Goal: Obtain resource: Download file/media

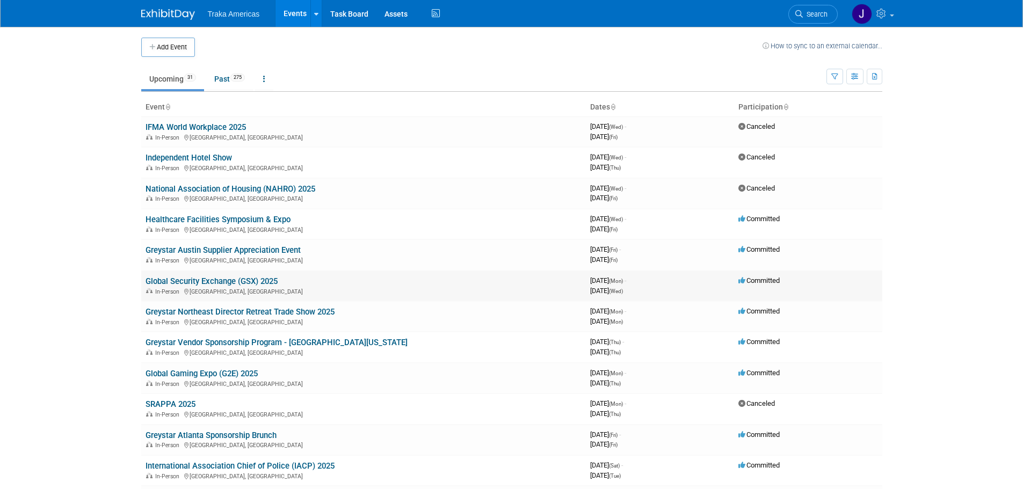
click at [225, 285] on link "Global Security Exchange (GSX) 2025" at bounding box center [212, 282] width 132 height 10
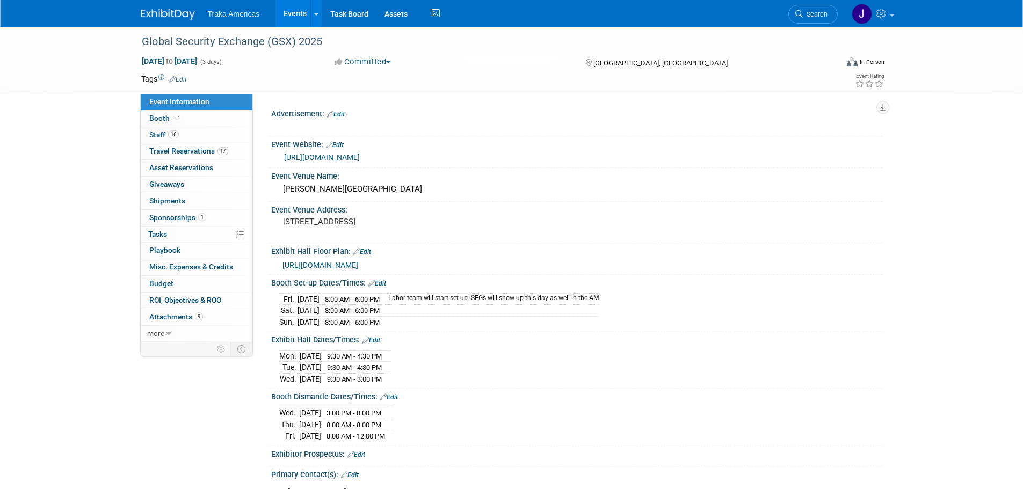
select select "National"
click at [381, 285] on link "Edit" at bounding box center [378, 284] width 18 height 8
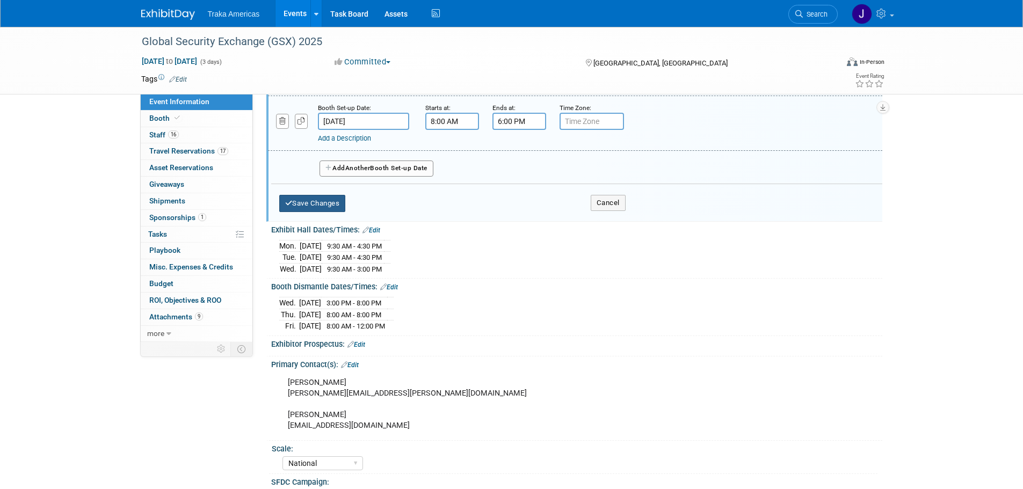
click at [317, 204] on button "Save Changes" at bounding box center [312, 203] width 67 height 17
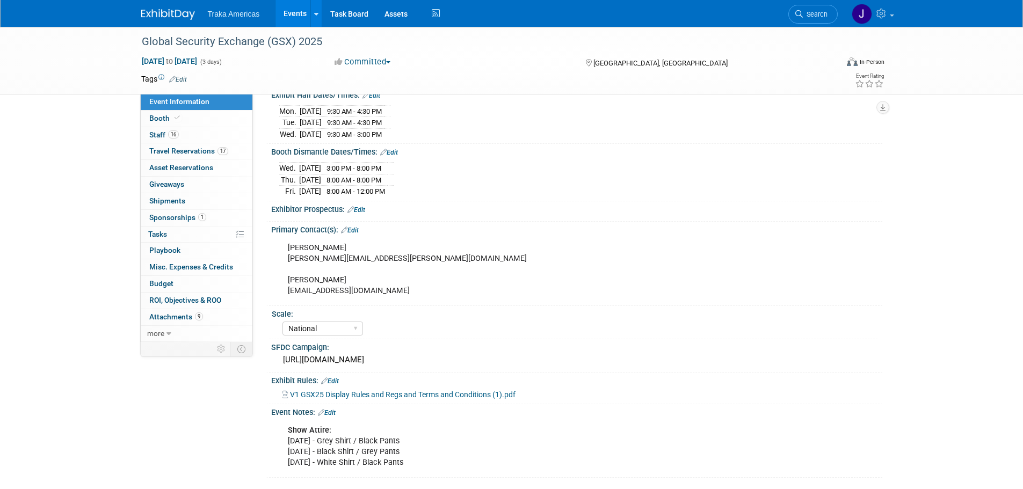
scroll to position [132, 0]
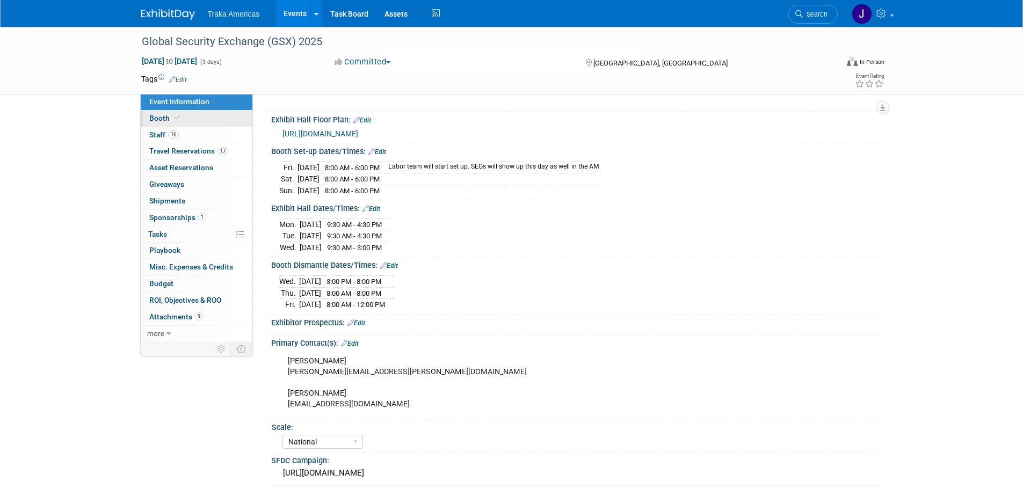
click at [231, 119] on link "Booth" at bounding box center [197, 119] width 112 height 16
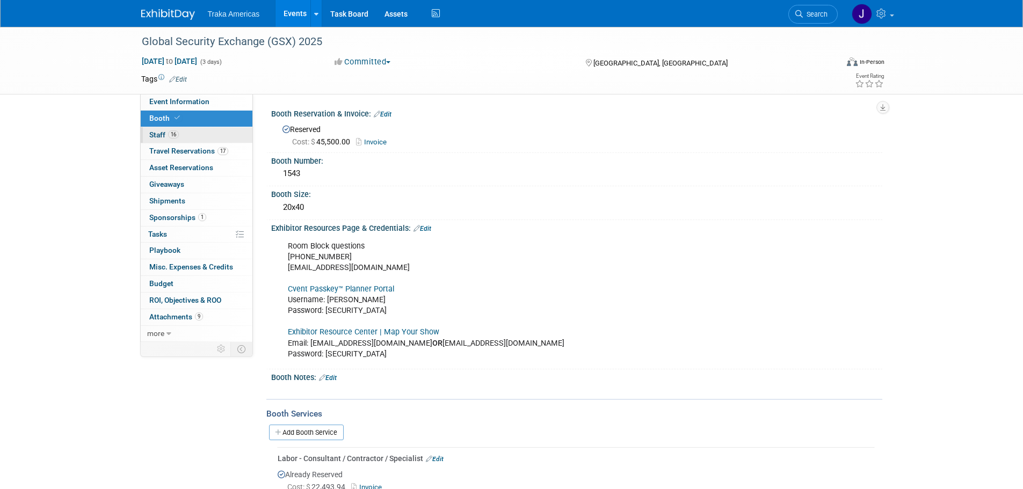
click at [227, 135] on link "16 Staff 16" at bounding box center [197, 135] width 112 height 16
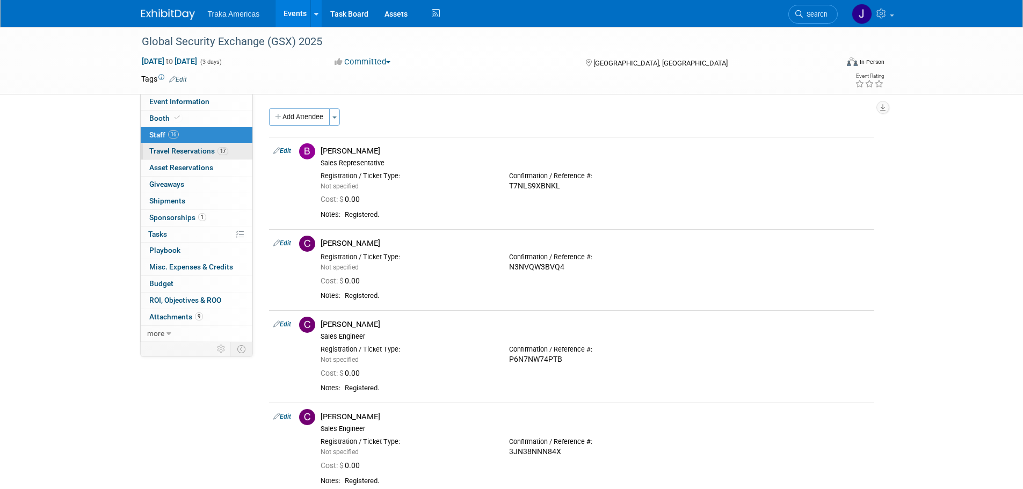
click at [229, 150] on link "17 Travel Reservations 17" at bounding box center [197, 151] width 112 height 16
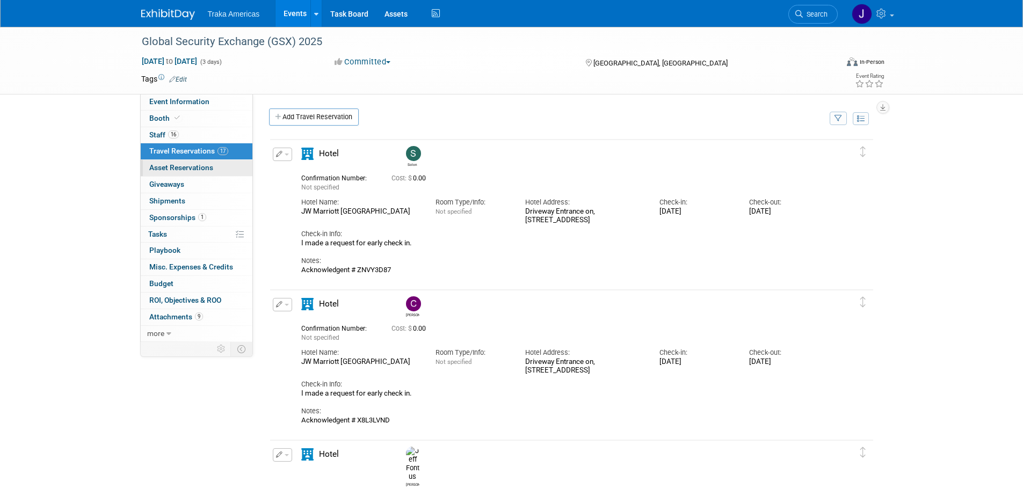
click at [225, 171] on link "0 Asset Reservations 0" at bounding box center [197, 168] width 112 height 16
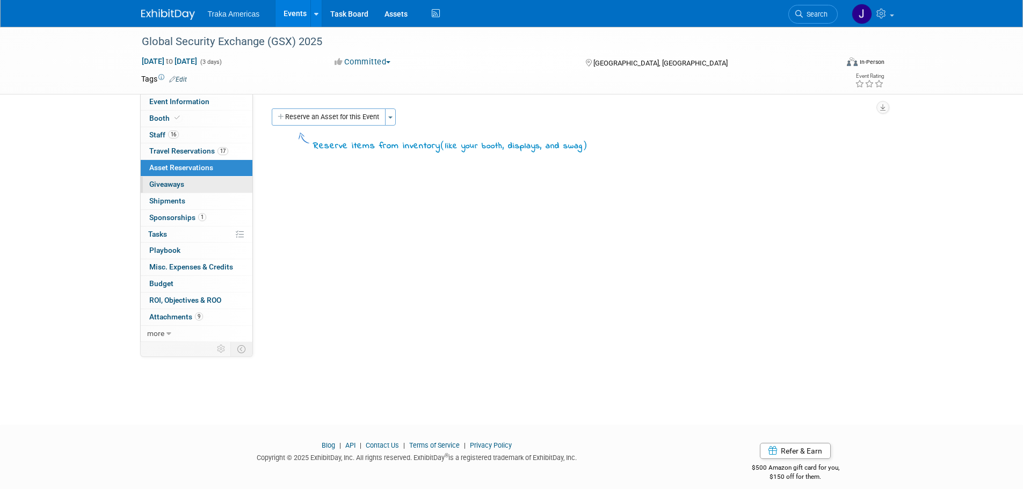
click at [225, 180] on link "0 Giveaways 0" at bounding box center [197, 185] width 112 height 16
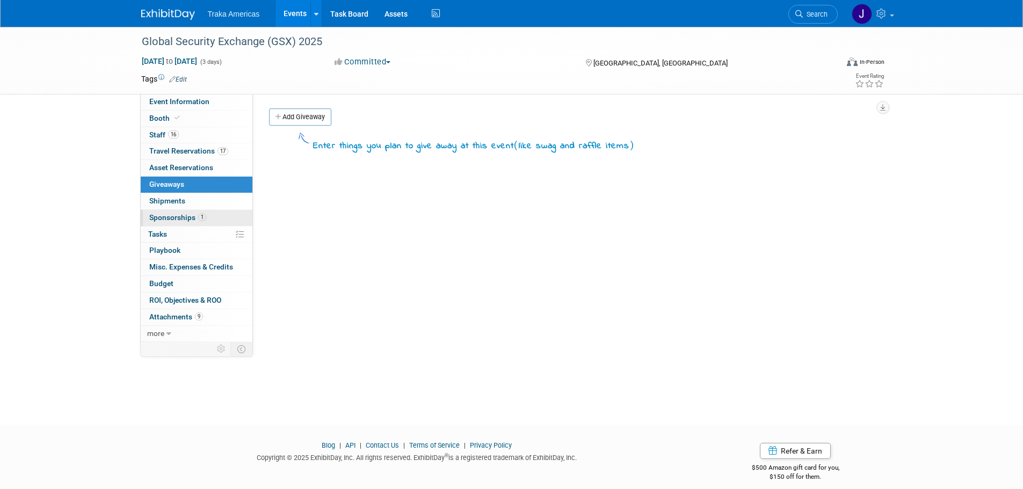
click at [224, 219] on link "1 Sponsorships 1" at bounding box center [197, 218] width 112 height 16
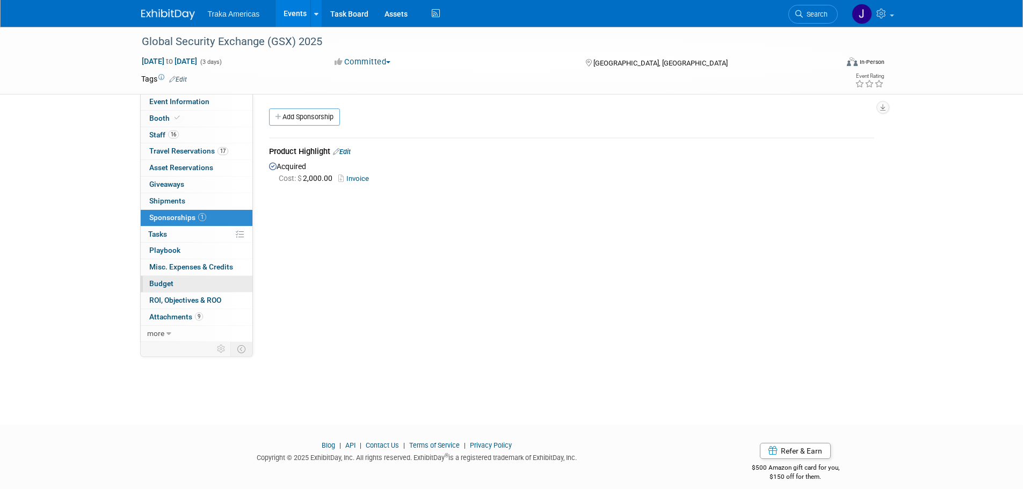
click at [212, 280] on link "Budget" at bounding box center [197, 284] width 112 height 16
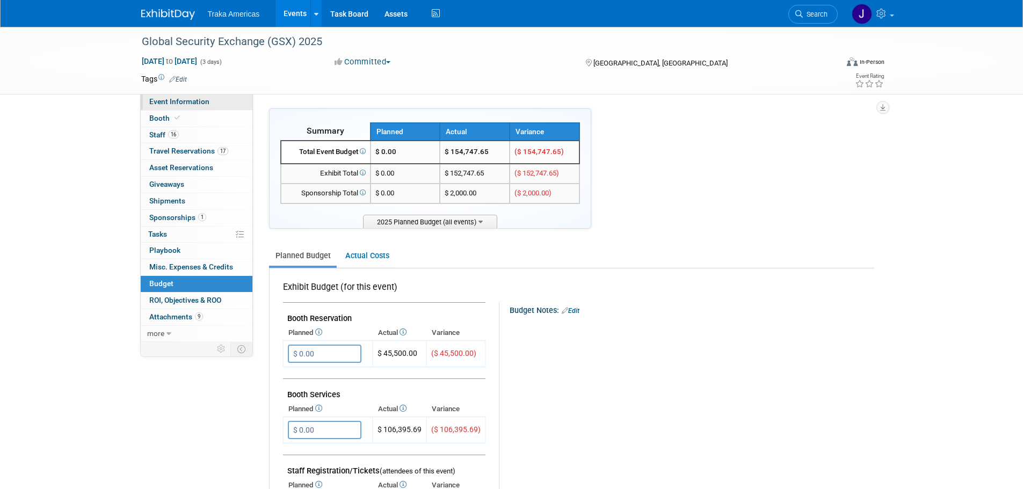
click at [212, 104] on link "Event Information" at bounding box center [197, 102] width 112 height 16
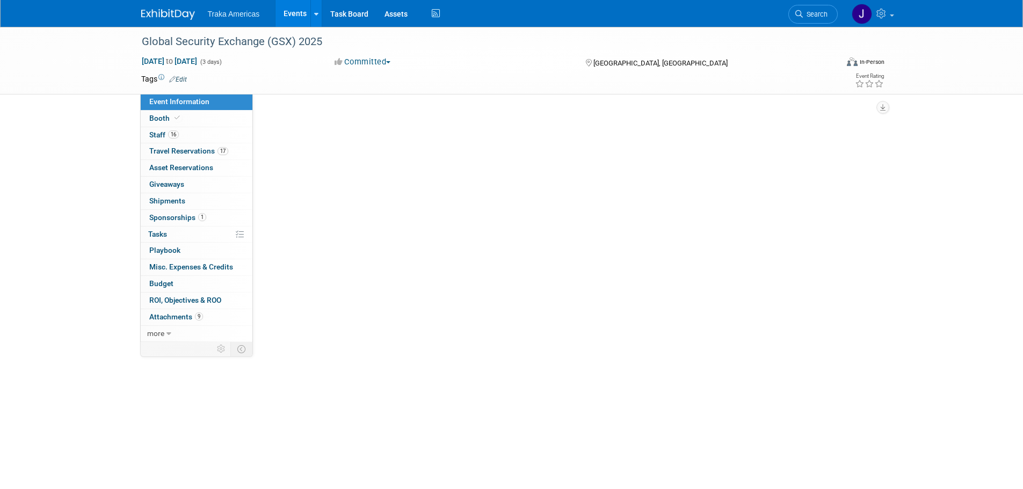
select select "National"
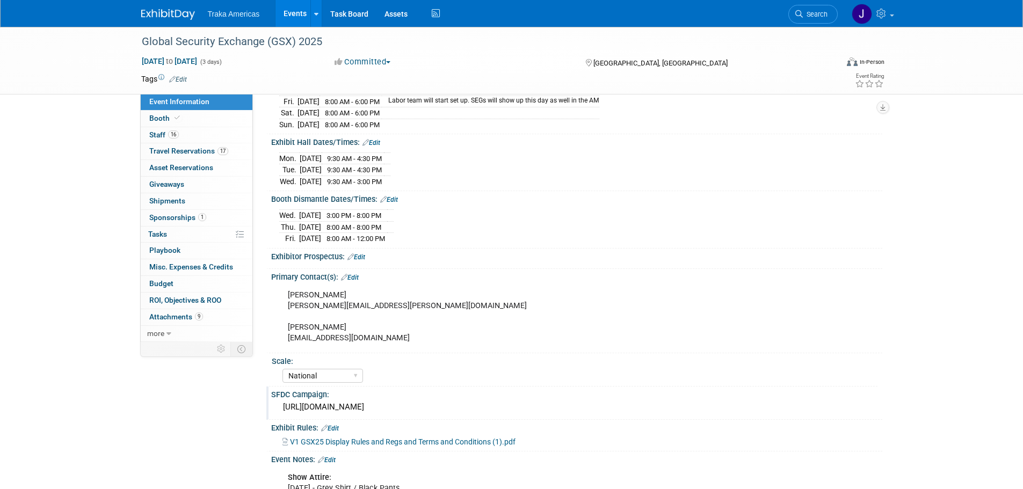
scroll to position [269, 0]
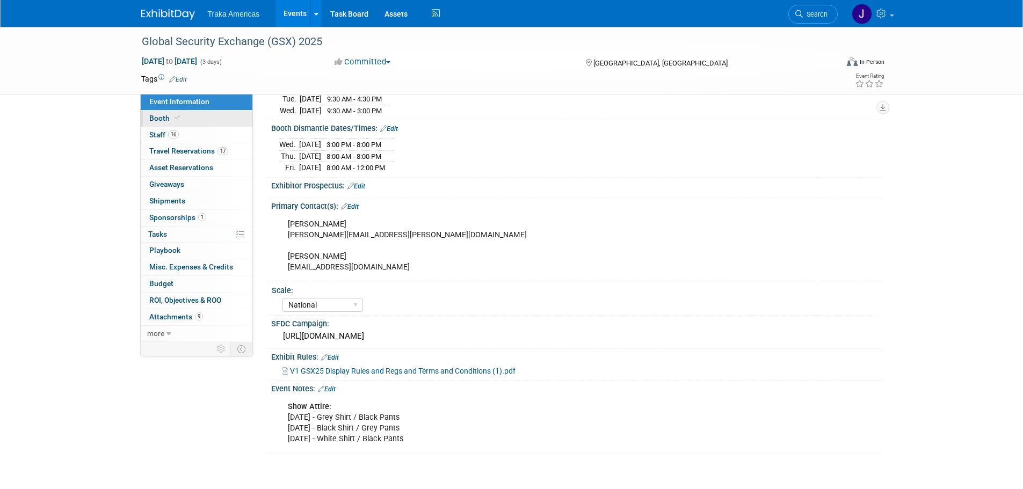
click at [178, 124] on link "Booth" at bounding box center [197, 119] width 112 height 16
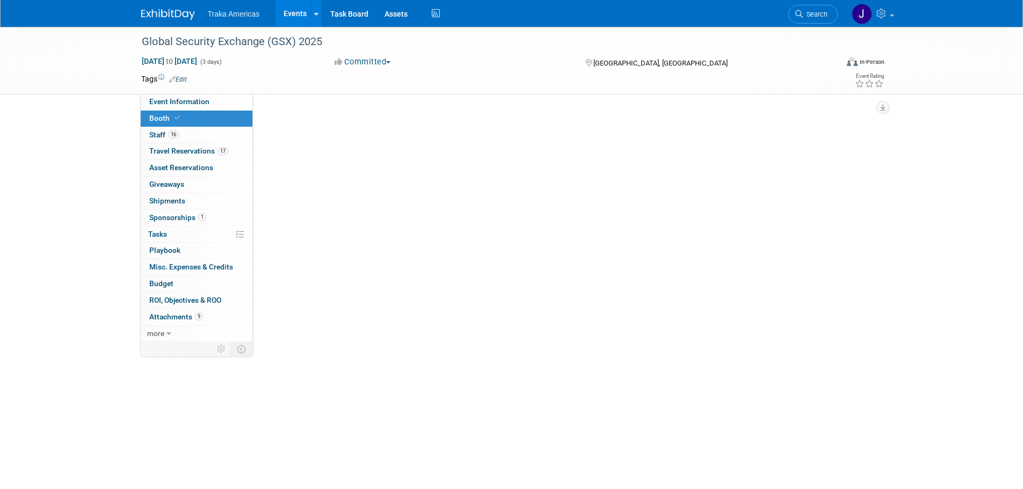
scroll to position [0, 0]
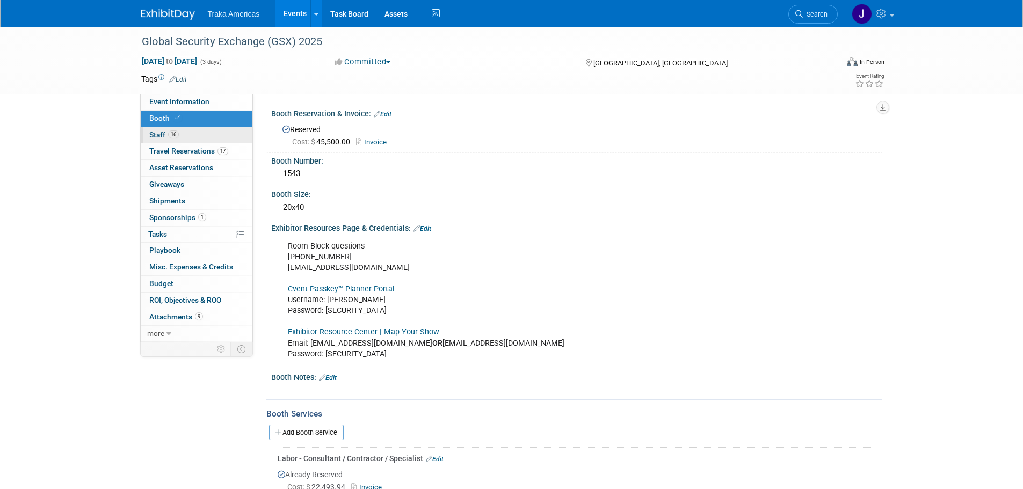
click at [180, 140] on link "16 Staff 16" at bounding box center [197, 135] width 112 height 16
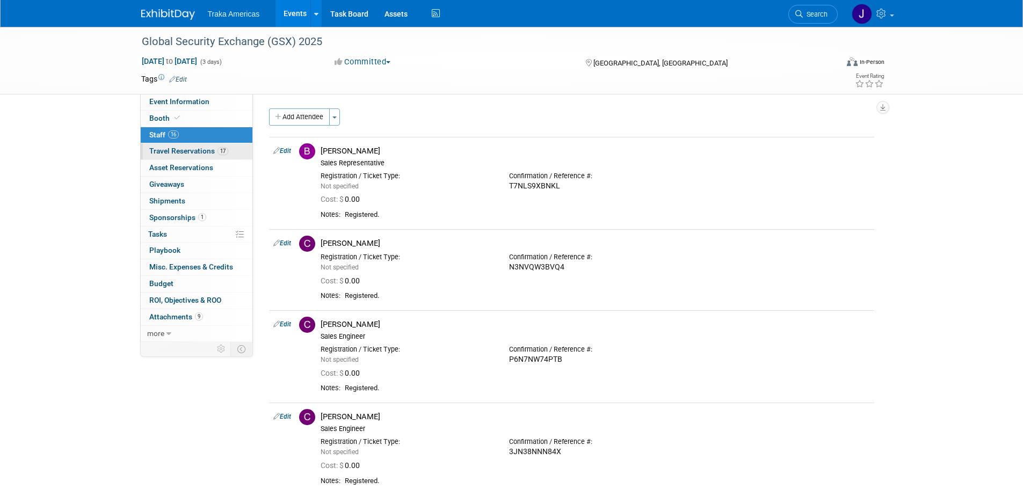
click at [183, 149] on span "Travel Reservations 17" at bounding box center [188, 151] width 79 height 9
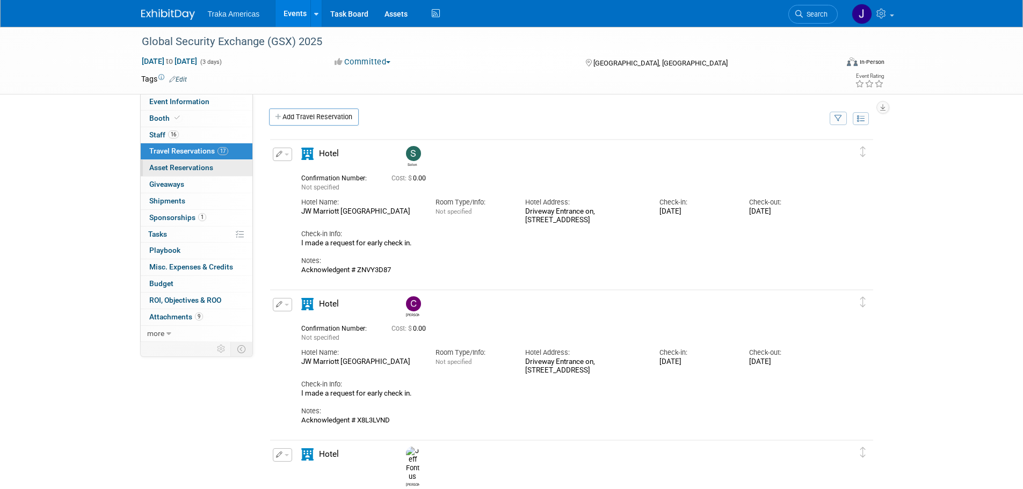
click at [185, 166] on span "Asset Reservations 0" at bounding box center [181, 167] width 64 height 9
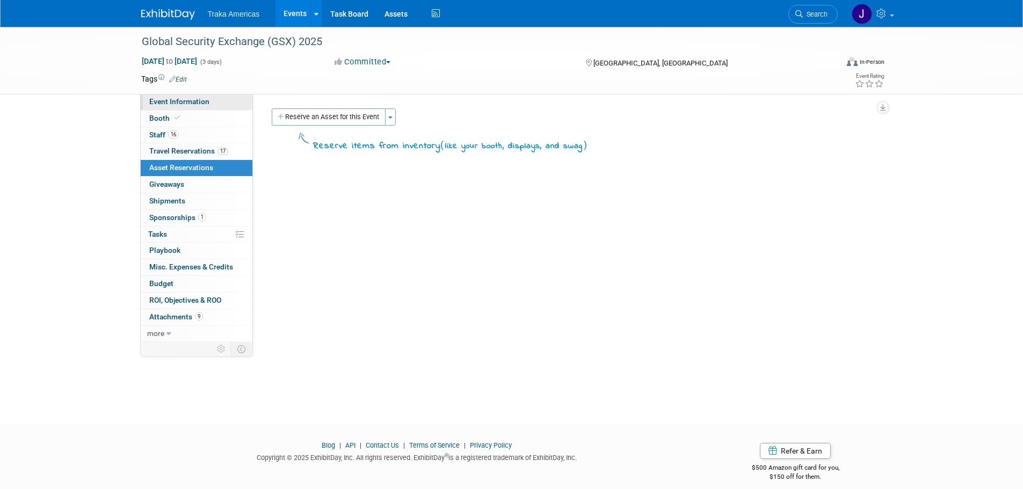
click at [205, 99] on span "Event Information" at bounding box center [179, 101] width 60 height 9
select select "National"
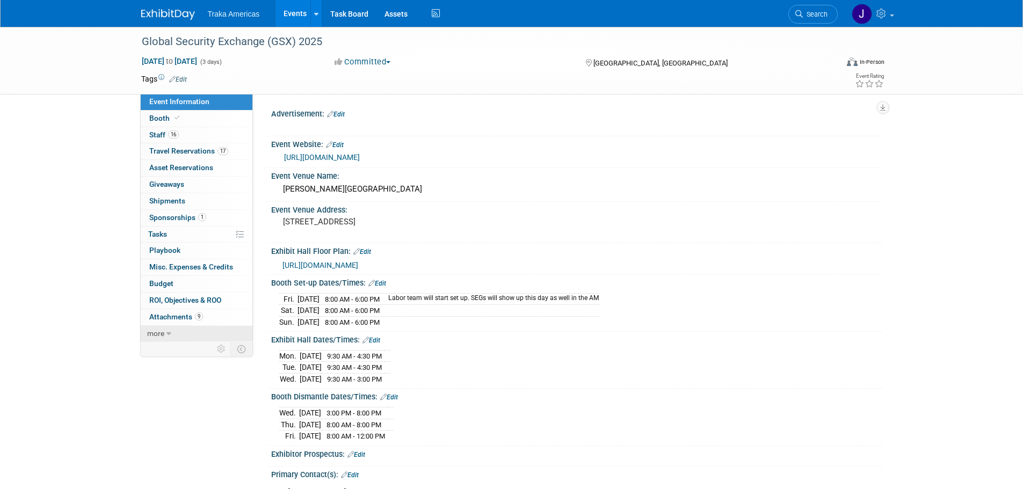
click at [188, 333] on link "more" at bounding box center [197, 334] width 112 height 16
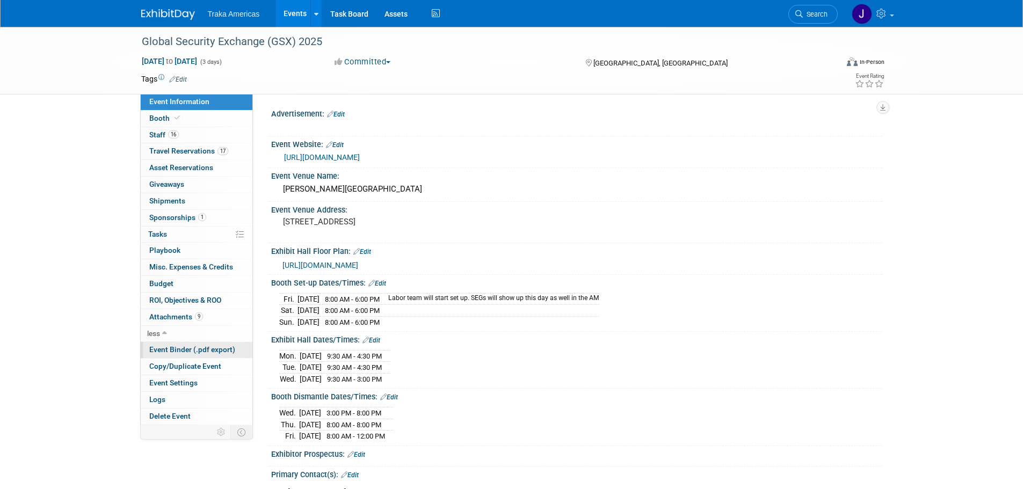
click at [205, 345] on span "Event Binder (.pdf export)" at bounding box center [192, 349] width 86 height 9
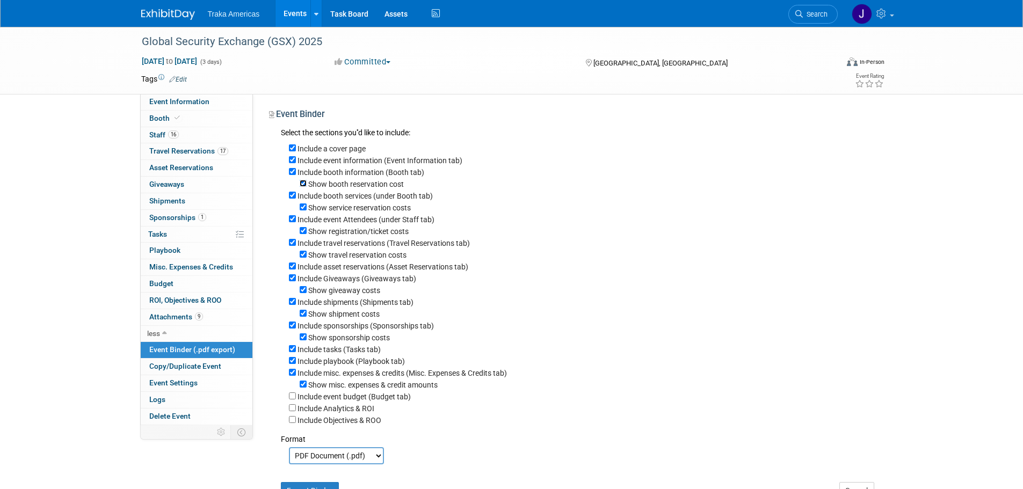
click at [304, 186] on input "Show booth reservation cost" at bounding box center [303, 183] width 7 height 7
checkbox input "false"
click at [300, 211] on input "Show service reservation costs" at bounding box center [303, 207] width 7 height 7
checkbox input "false"
click at [302, 232] on input "Show registration/ticket costs" at bounding box center [303, 230] width 7 height 7
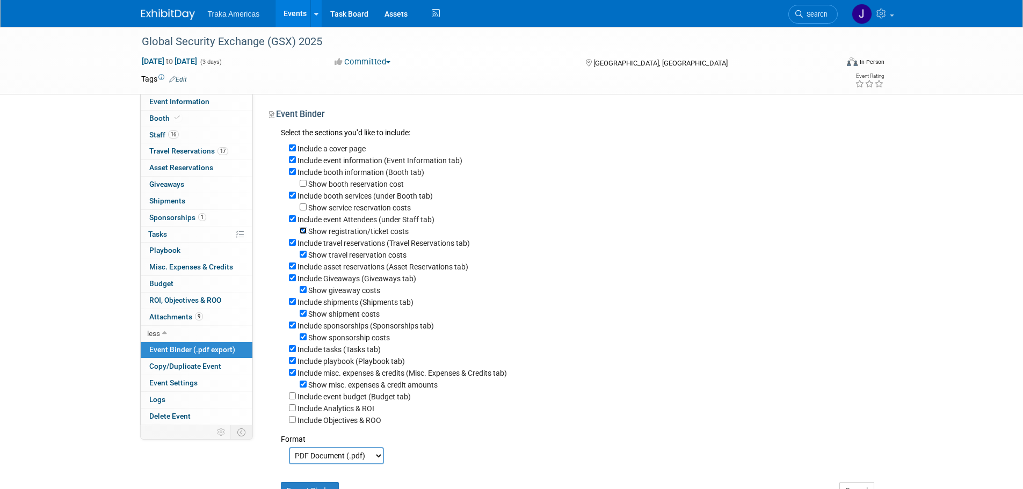
checkbox input "false"
click at [302, 258] on input "Show travel reservation costs" at bounding box center [303, 254] width 7 height 7
checkbox input "false"
click at [305, 293] on input "Show giveaway costs" at bounding box center [303, 289] width 7 height 7
checkbox input "false"
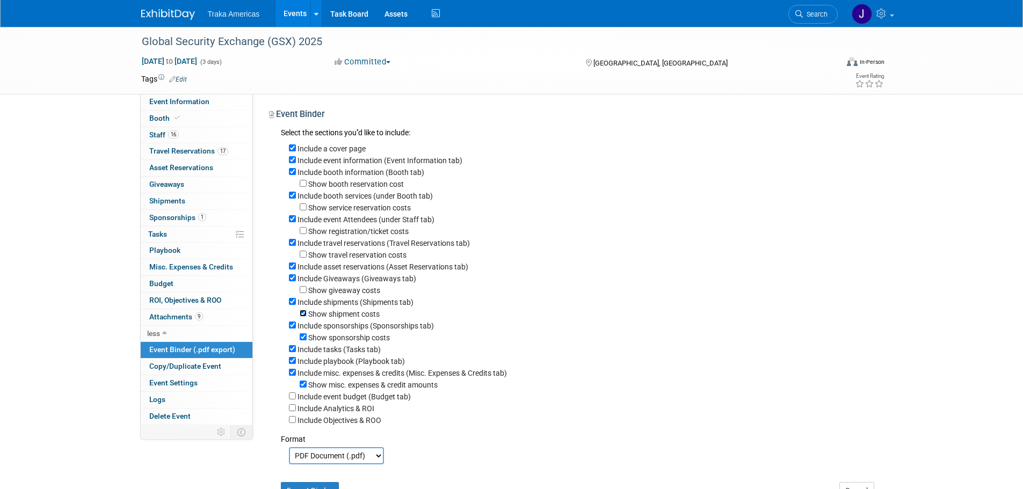
drag, startPoint x: 304, startPoint y: 321, endPoint x: 308, endPoint y: 350, distance: 29.9
click at [304, 317] on input "Show shipment costs" at bounding box center [303, 313] width 7 height 7
checkbox input "false"
click at [302, 341] on input "Show sponsorship costs" at bounding box center [303, 337] width 7 height 7
checkbox input "false"
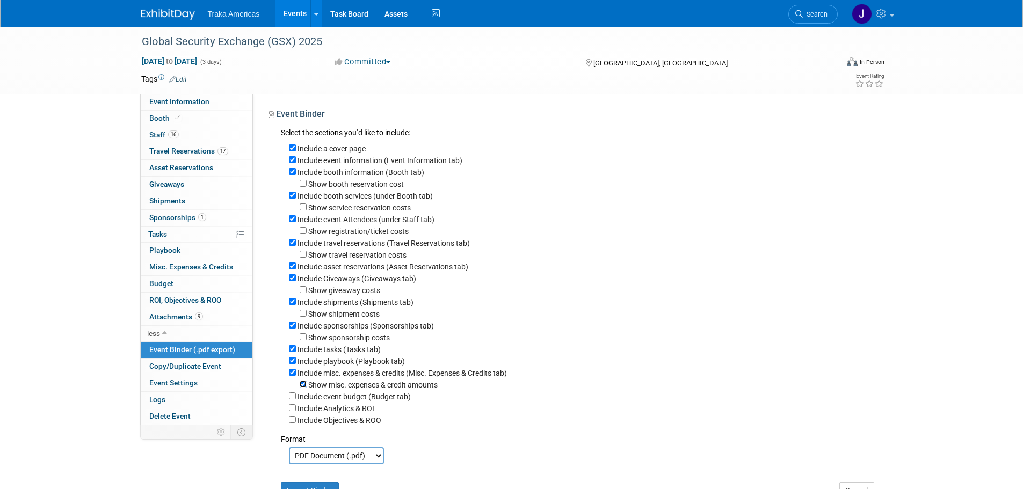
click at [302, 388] on input "Show misc. expenses & credit amounts" at bounding box center [303, 384] width 7 height 7
checkbox input "false"
click at [292, 376] on input "Include misc. expenses & credits (Misc. Expenses & Credits tab)" at bounding box center [292, 372] width 7 height 7
checkbox input "false"
click at [291, 364] on input "Include playbook (Playbook tab)" at bounding box center [292, 360] width 7 height 7
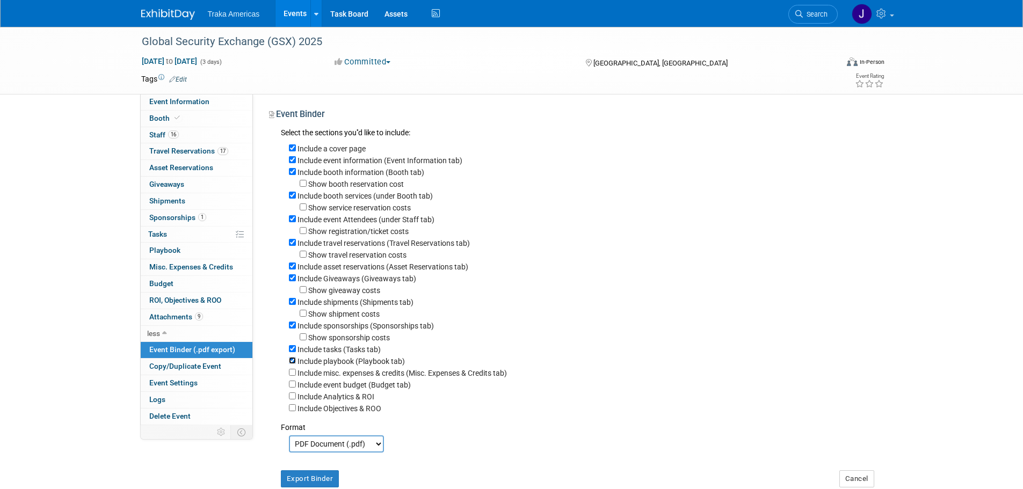
checkbox input "false"
click at [291, 352] on input "Include tasks (Tasks tab)" at bounding box center [292, 348] width 7 height 7
checkbox input "false"
click at [294, 305] on input "Include shipments (Shipments tab)" at bounding box center [292, 301] width 7 height 7
checkbox input "false"
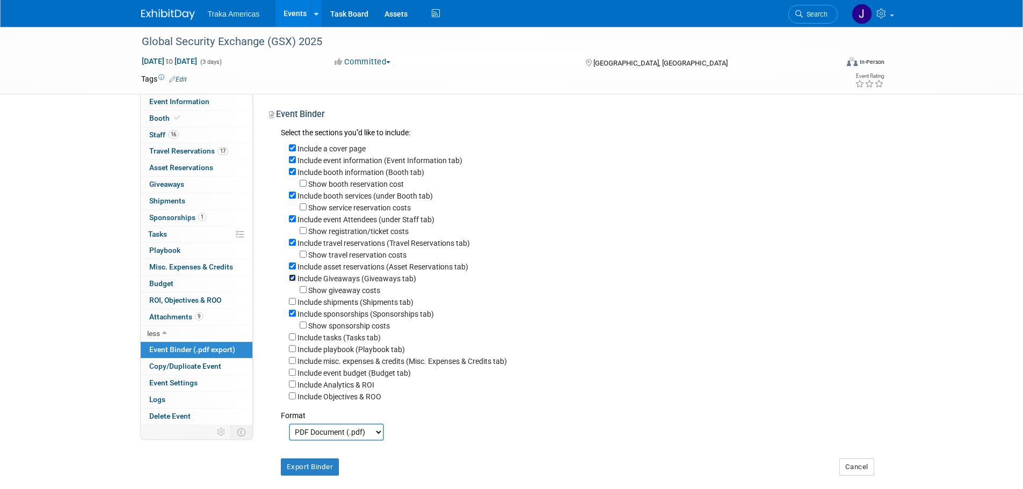
click at [293, 281] on input "Include Giveaways (Giveaways tab)" at bounding box center [292, 278] width 7 height 7
checkbox input "false"
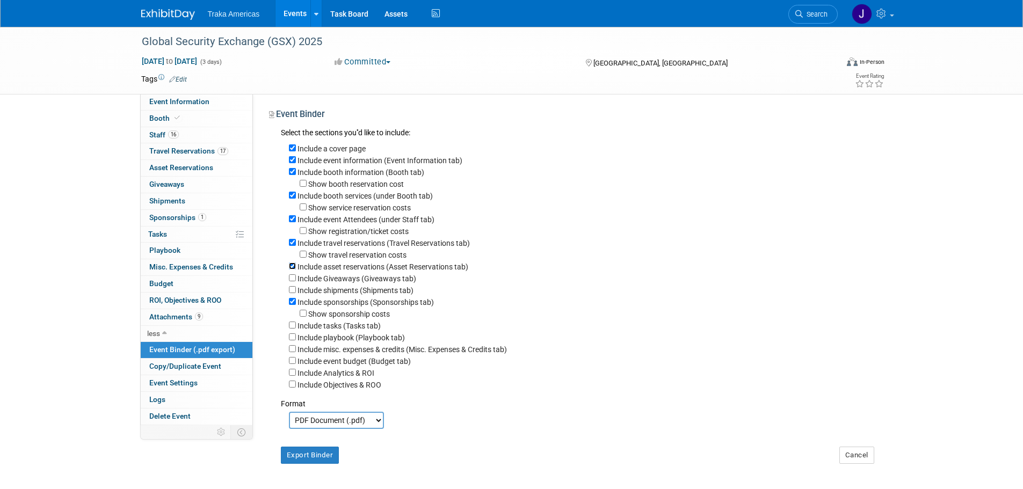
click at [293, 270] on input "Include asset reservations (Asset Reservations tab)" at bounding box center [292, 266] width 7 height 7
checkbox input "false"
click at [297, 464] on button "Export Binder" at bounding box center [310, 455] width 59 height 17
click at [181, 96] on link "Event Information" at bounding box center [197, 102] width 112 height 16
select select "National"
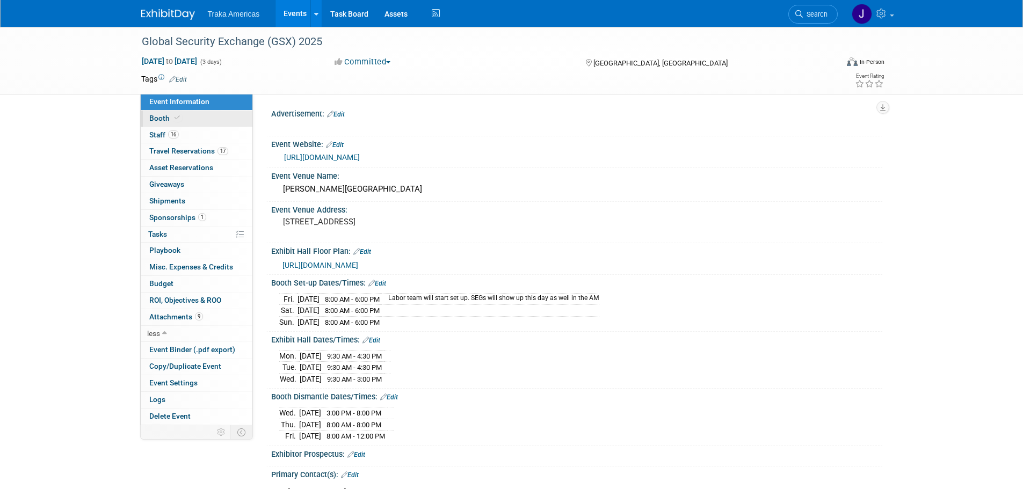
click at [206, 125] on link "Booth" at bounding box center [197, 119] width 112 height 16
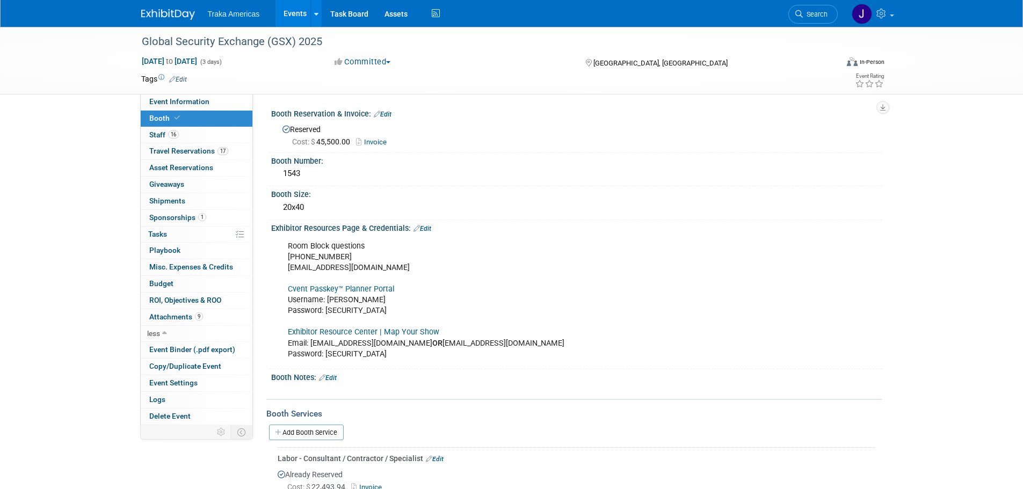
click at [374, 334] on link "Exhibitor Resource Center | Map Your Show" at bounding box center [363, 332] width 151 height 9
drag, startPoint x: 358, startPoint y: 355, endPoint x: 327, endPoint y: 357, distance: 31.2
click at [327, 357] on div "Room Block questions 972-349-7452 asis@mcievents.com Cvent Passkey™ Planner Por…" at bounding box center [522, 300] width 484 height 129
copy div "GSX2025!"
